Goal: Communication & Community: Answer question/provide support

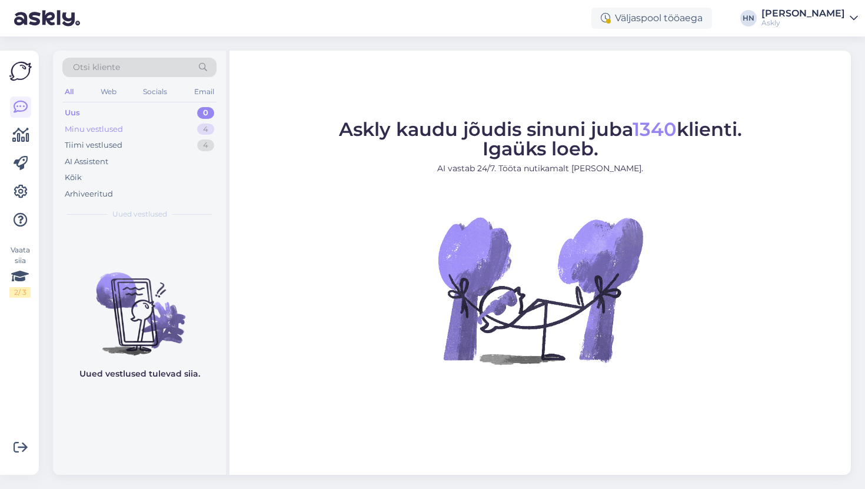
click at [170, 124] on div "Minu vestlused 4" at bounding box center [139, 129] width 154 height 16
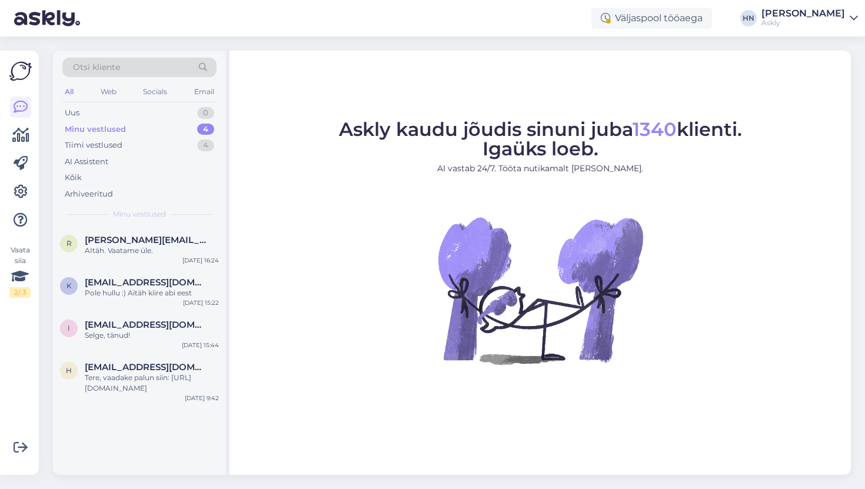
click at [809, 28] on div "Väljaspool tööaega HN Hans Niinemäe Askly" at bounding box center [432, 18] width 865 height 36
click at [810, 19] on div "Askly" at bounding box center [803, 22] width 84 height 9
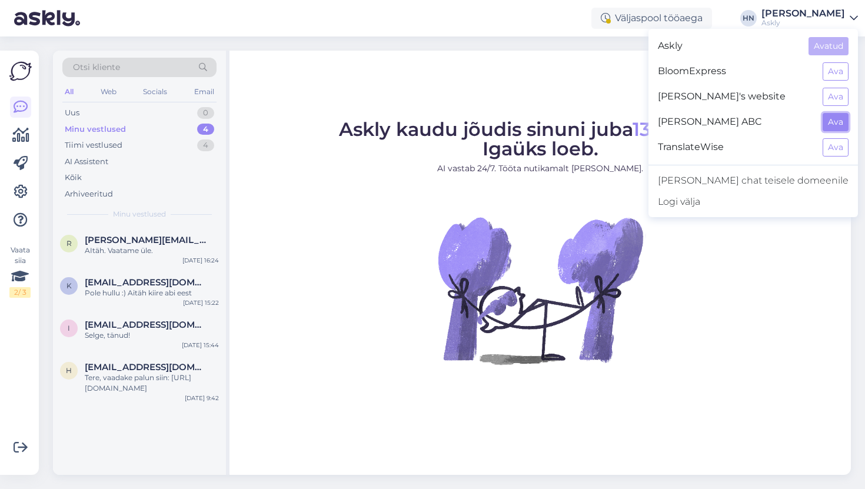
click at [828, 119] on button "Ava" at bounding box center [836, 122] width 26 height 18
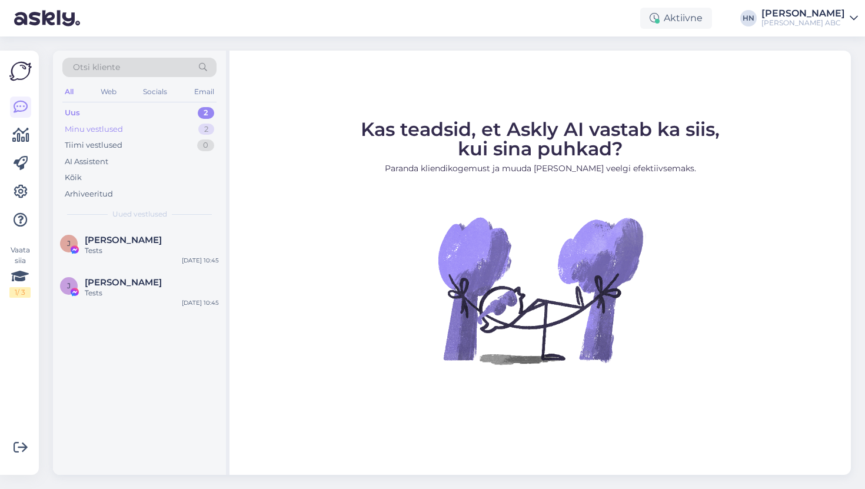
click at [186, 132] on div "Minu vestlused 2" at bounding box center [139, 129] width 154 height 16
click at [187, 163] on div "AI Assistent" at bounding box center [139, 162] width 154 height 16
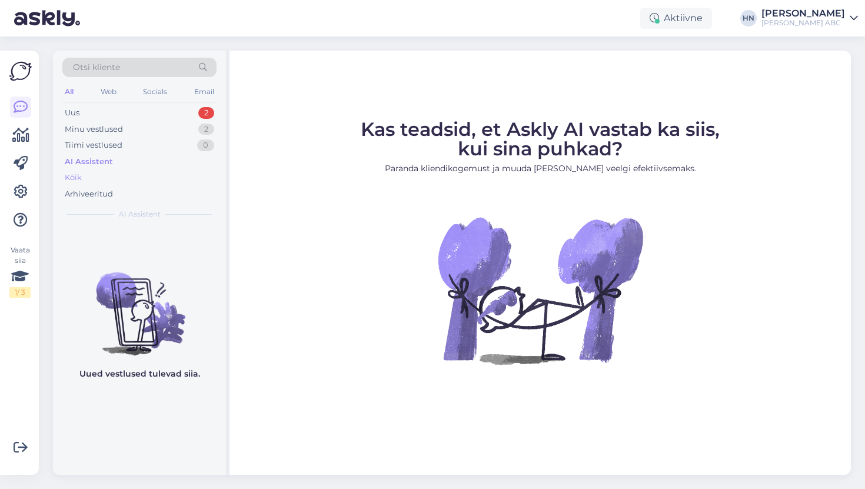
click at [182, 173] on div "Kõik" at bounding box center [139, 177] width 154 height 16
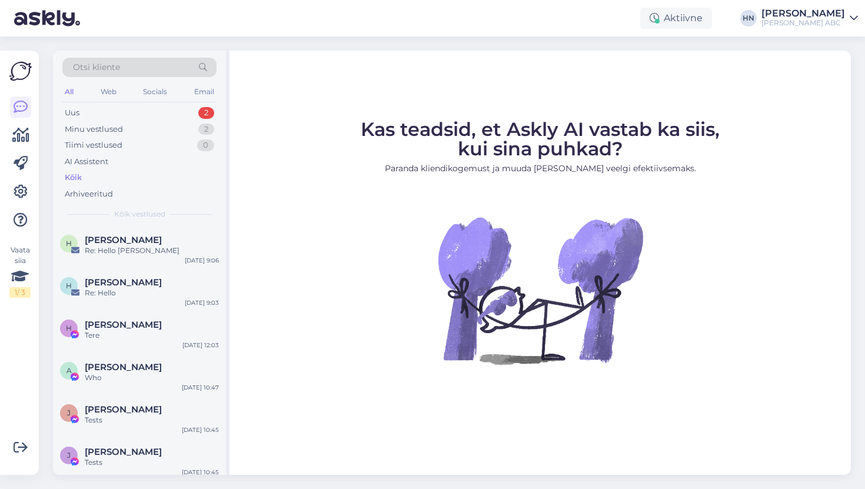
click at [176, 101] on div "All Web Socials Email" at bounding box center [139, 93] width 154 height 18
click at [164, 97] on div "Socials" at bounding box center [155, 91] width 29 height 15
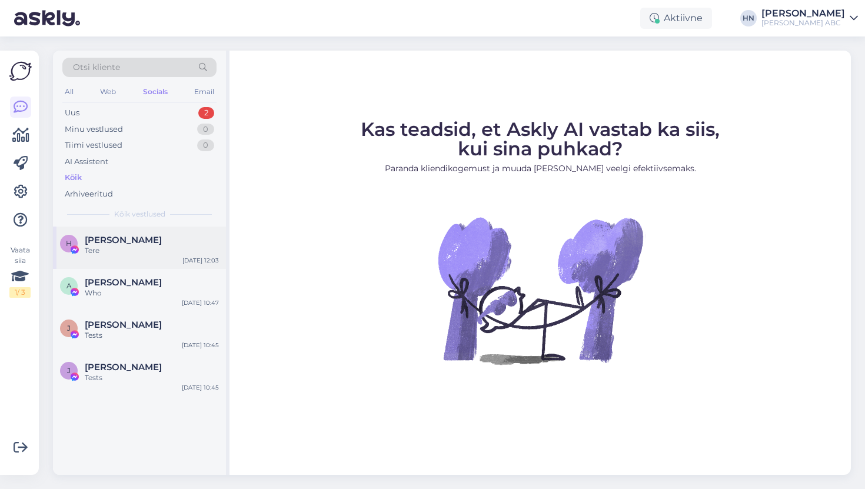
click at [146, 262] on div "H Hans Niinemäe Tere Jan 19 12:03" at bounding box center [139, 248] width 173 height 42
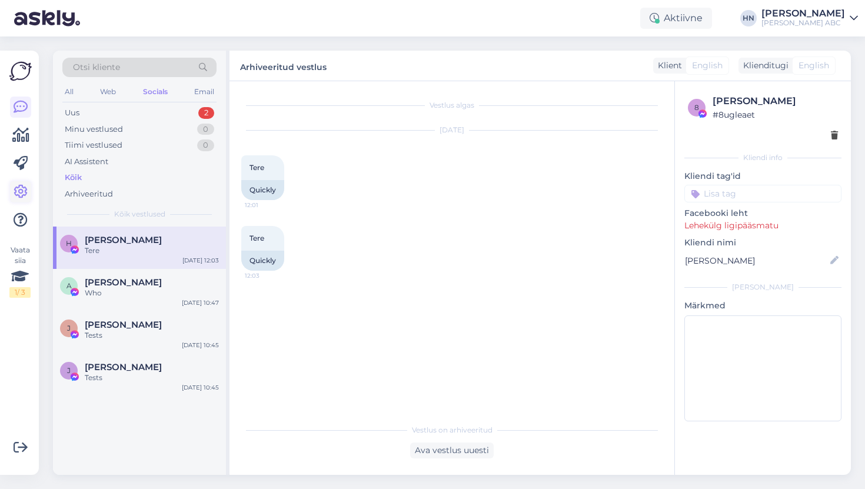
click at [29, 192] on link at bounding box center [20, 191] width 21 height 21
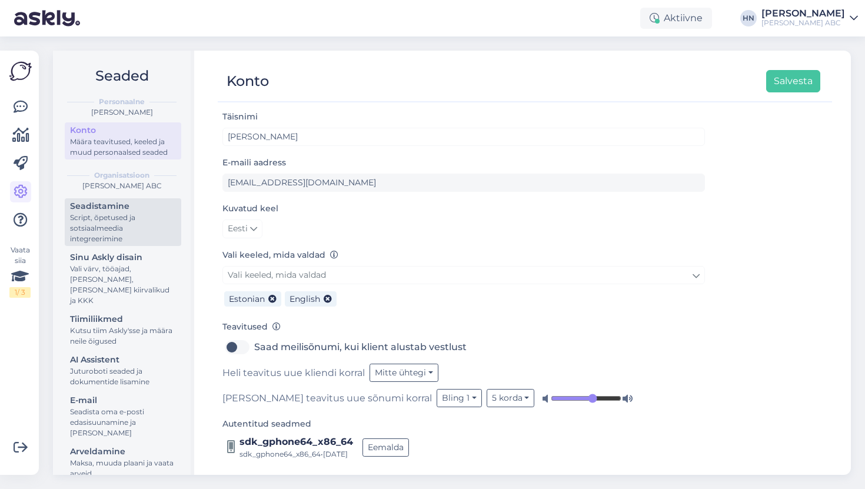
click at [77, 228] on div "Script, õpetused ja sotsiaalmeedia integreerimine" at bounding box center [123, 228] width 106 height 32
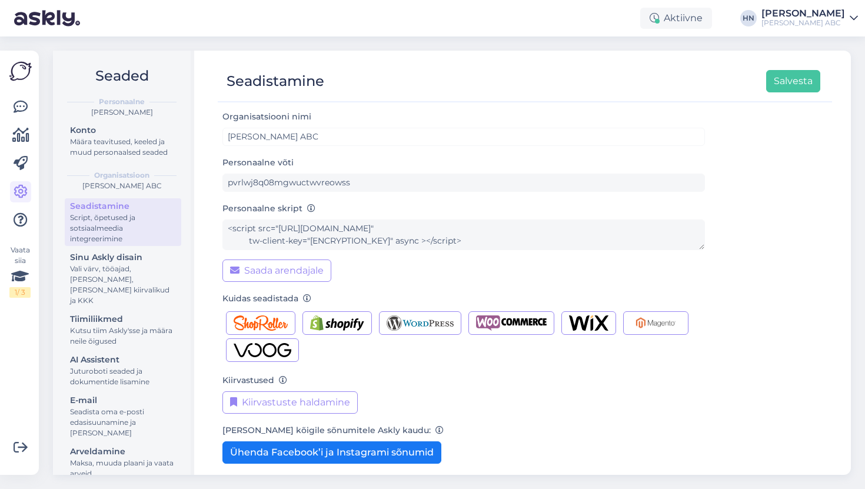
scroll to position [59, 0]
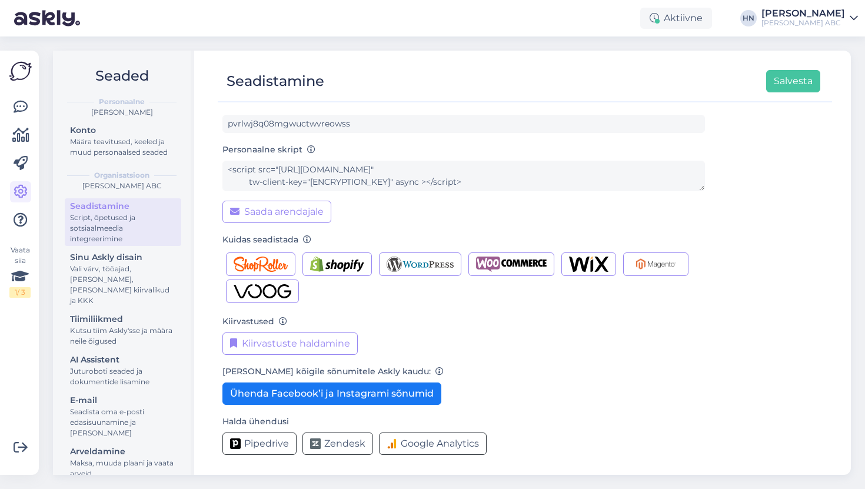
click at [826, 24] on div "[PERSON_NAME] ABC" at bounding box center [803, 22] width 84 height 9
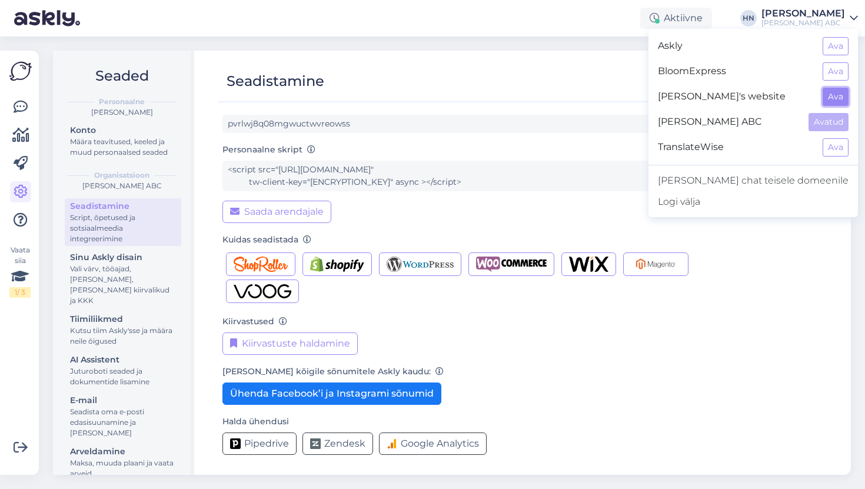
click at [835, 102] on button "Ava" at bounding box center [836, 97] width 26 height 18
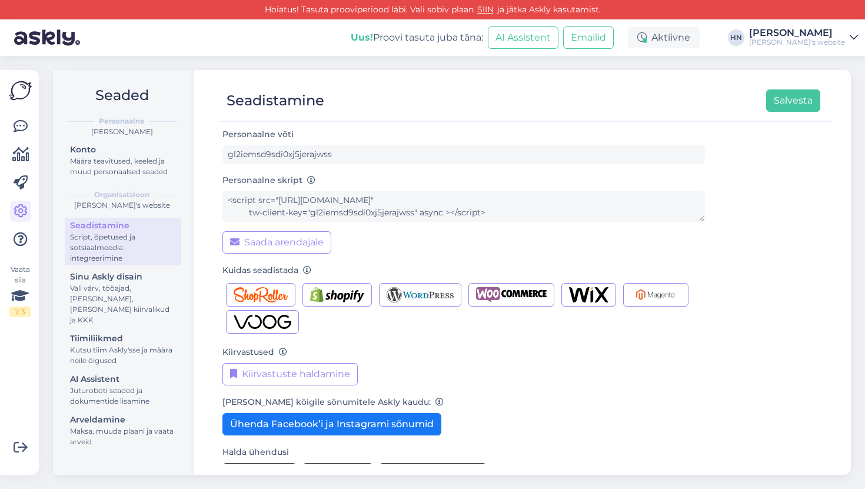
scroll to position [78, 0]
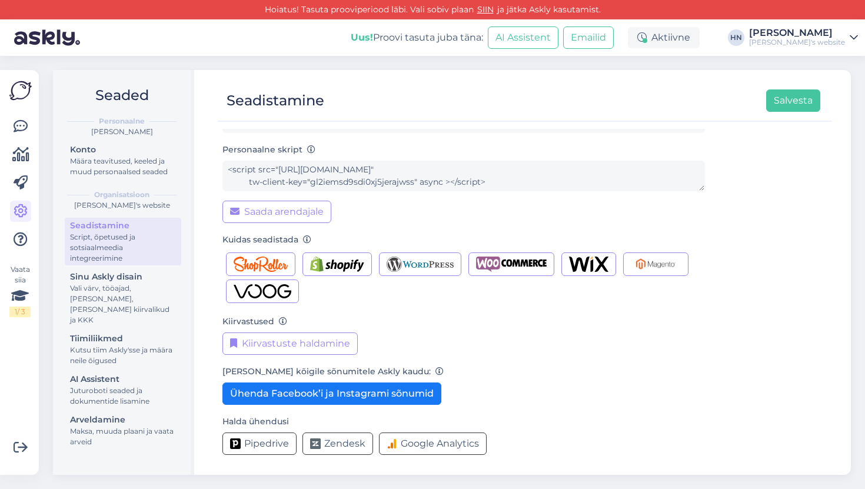
click at [820, 23] on div "Uus! Proovi tasuta juba täna: AI Assistent Emailid Aktiivne HN Hans Niinemäe Ha…" at bounding box center [432, 37] width 865 height 36
click at [820, 36] on div "[PERSON_NAME]" at bounding box center [797, 32] width 96 height 9
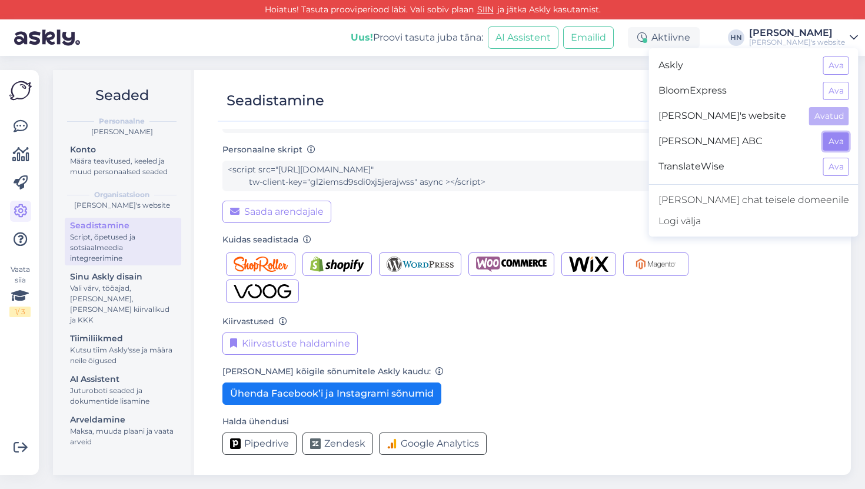
click at [823, 135] on button "Ava" at bounding box center [836, 141] width 26 height 18
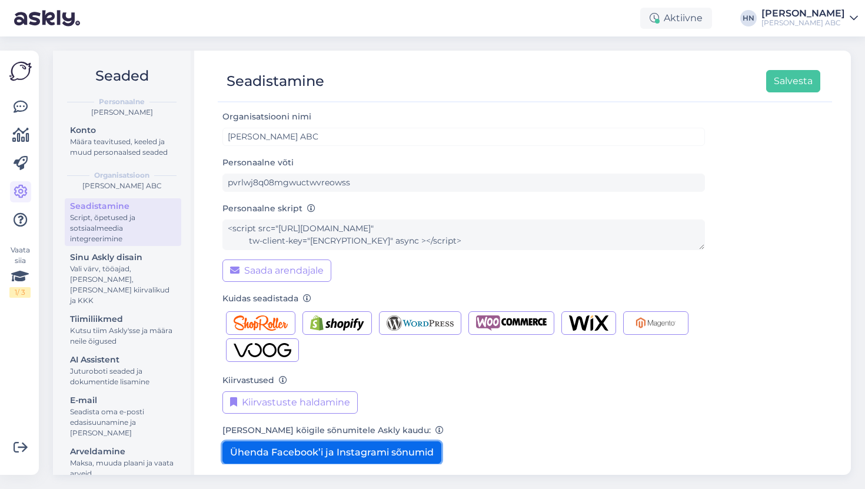
click at [295, 448] on button "Ühenda Facebook’i ja Instagrami sõnumid" at bounding box center [331, 452] width 219 height 22
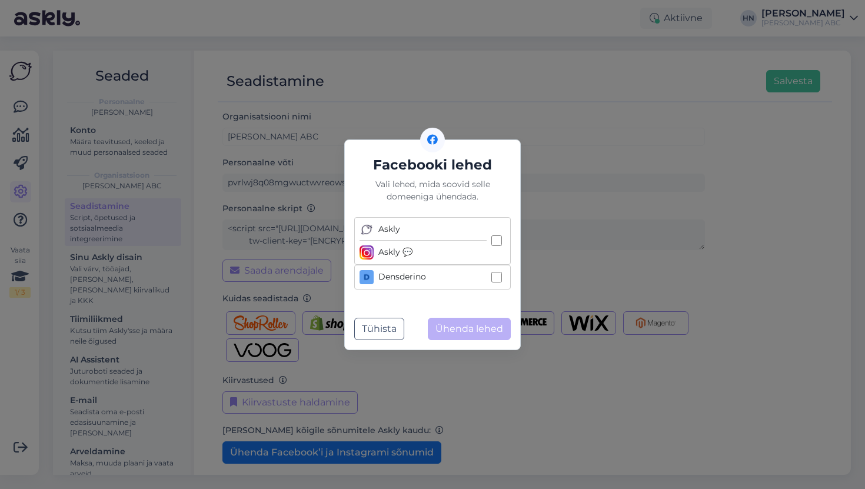
click at [463, 279] on div "Densderino" at bounding box center [423, 277] width 127 height 14
click at [491, 279] on input "Densderino" at bounding box center [496, 277] width 11 height 11
checkbox input "true"
click at [470, 332] on button "Ühenda lehed" at bounding box center [469, 329] width 83 height 22
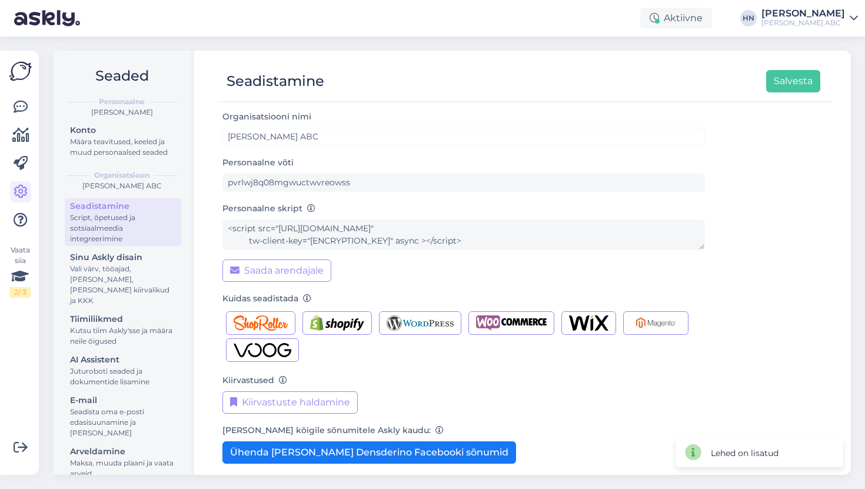
click at [25, 95] on div "Vaata siia 2 / 3" at bounding box center [20, 262] width 22 height 405
click at [24, 109] on icon at bounding box center [21, 107] width 14 height 14
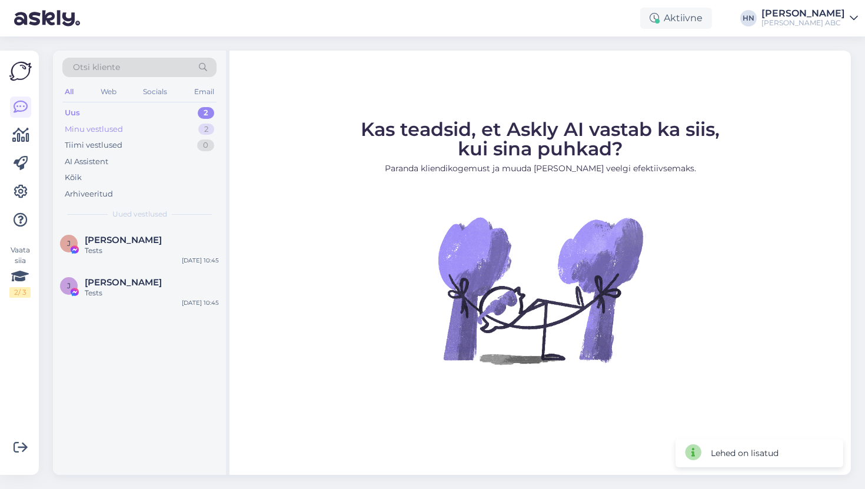
click at [158, 125] on div "Minu vestlused 2" at bounding box center [139, 129] width 154 height 16
click at [152, 94] on div "Socials" at bounding box center [155, 91] width 29 height 15
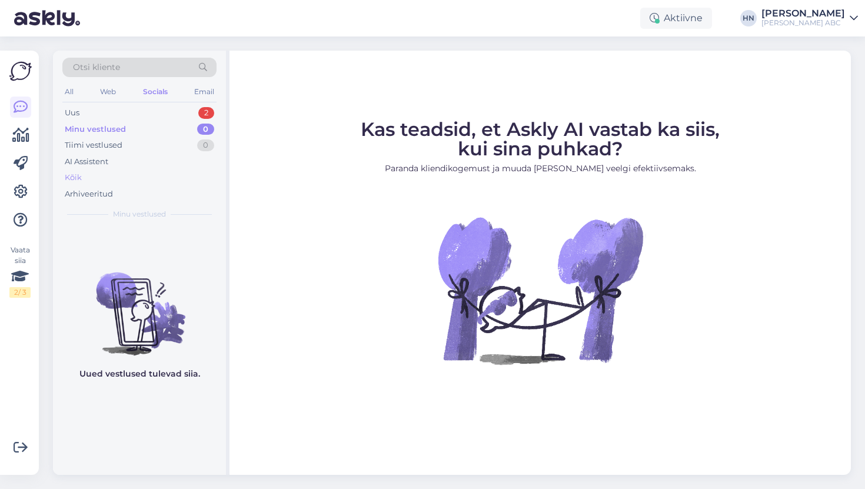
click at [112, 173] on div "Kõik" at bounding box center [139, 177] width 154 height 16
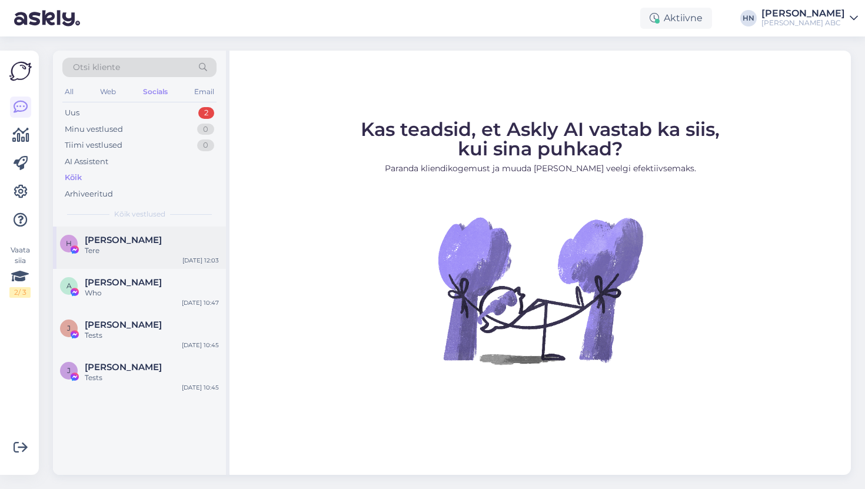
click at [118, 254] on div "Tere" at bounding box center [152, 250] width 134 height 11
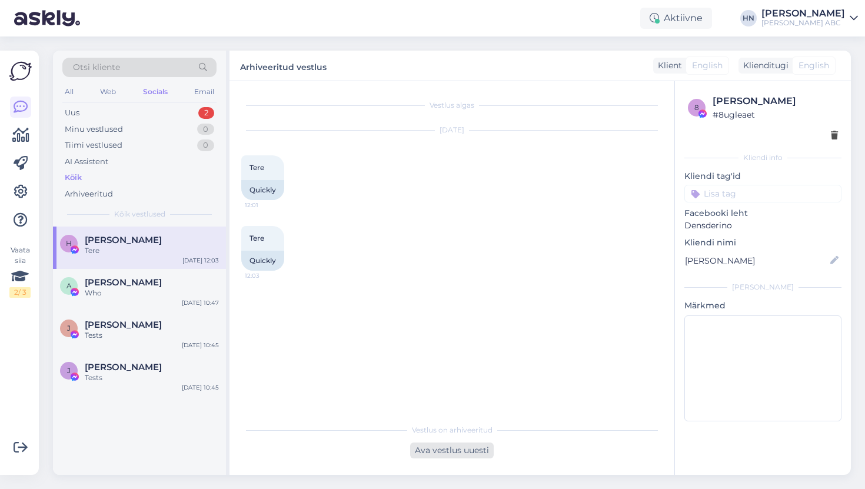
click at [427, 452] on div "Ava vestlus uuesti" at bounding box center [452, 451] width 84 height 16
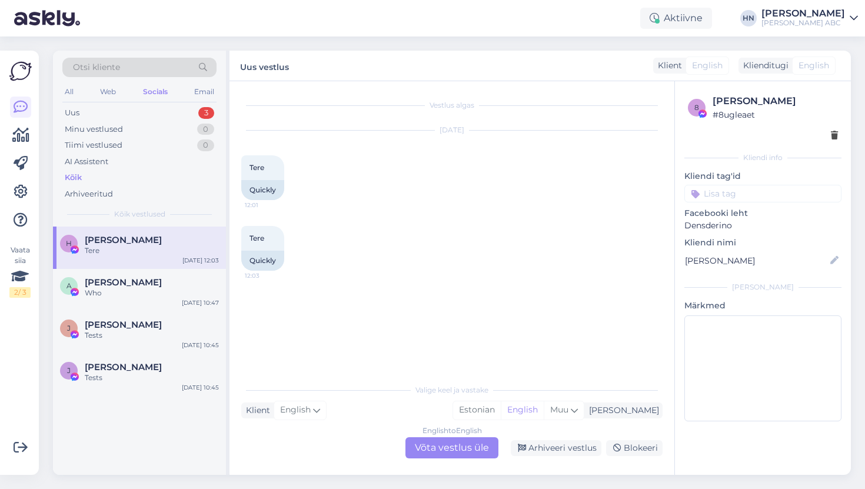
click at [432, 445] on div "English to English Võta vestlus üle" at bounding box center [451, 447] width 93 height 21
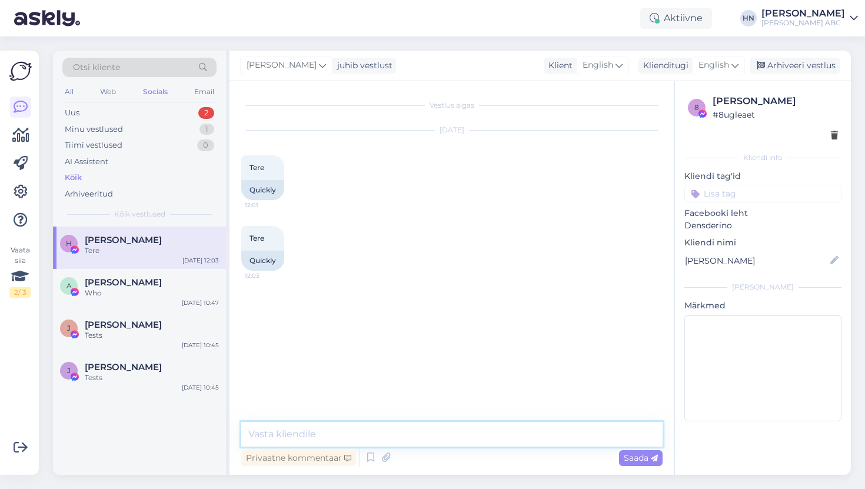
click at [433, 435] on textarea at bounding box center [451, 434] width 421 height 25
type textarea "Tere"
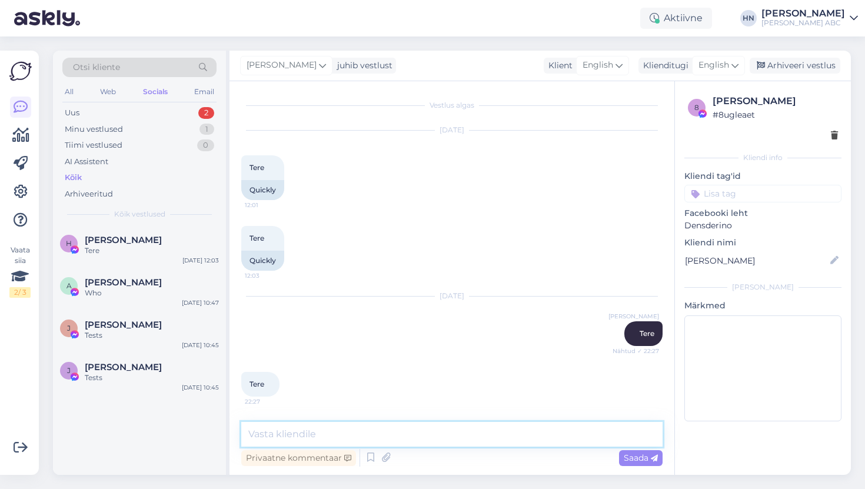
click at [478, 424] on textarea at bounding box center [451, 434] width 421 height 25
click at [573, 440] on textarea "23214" at bounding box center [451, 434] width 421 height 25
type textarea "23214 awofjfwafiaw"
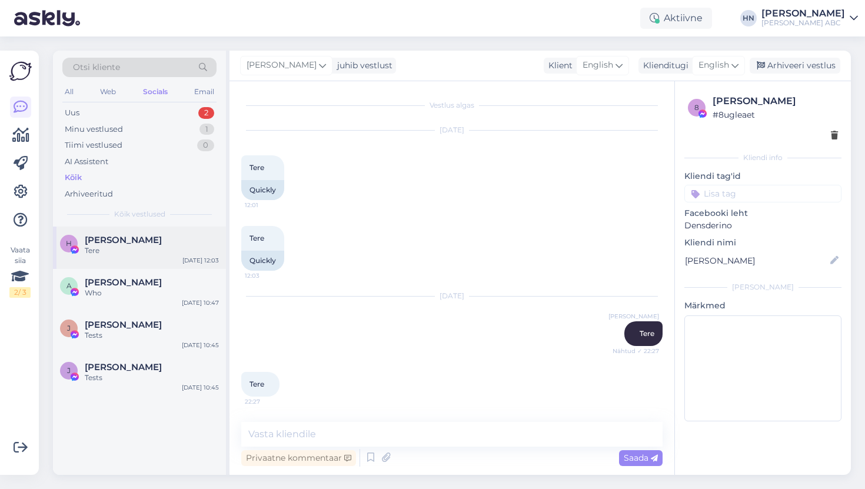
click at [189, 244] on div "[PERSON_NAME]" at bounding box center [152, 240] width 134 height 11
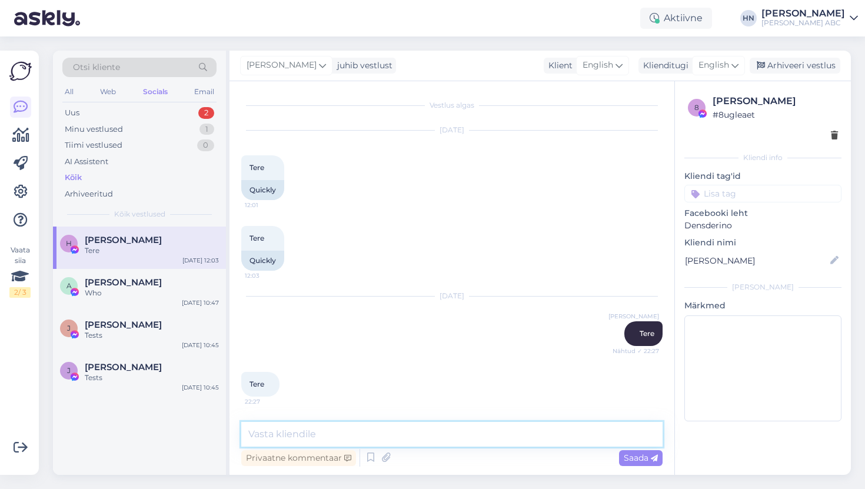
click at [424, 442] on textarea at bounding box center [451, 434] width 421 height 25
type textarea "Tere v3"
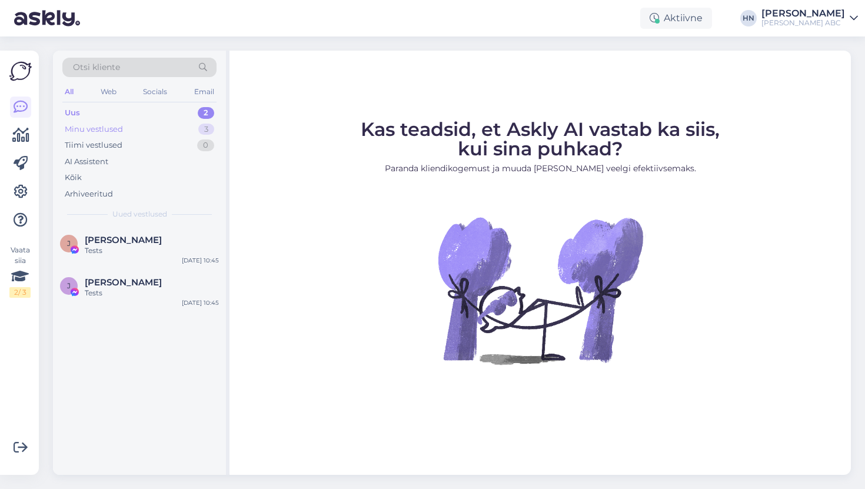
click at [118, 129] on div "Minu vestlused" at bounding box center [94, 130] width 58 height 12
